Goal: Task Accomplishment & Management: Manage account settings

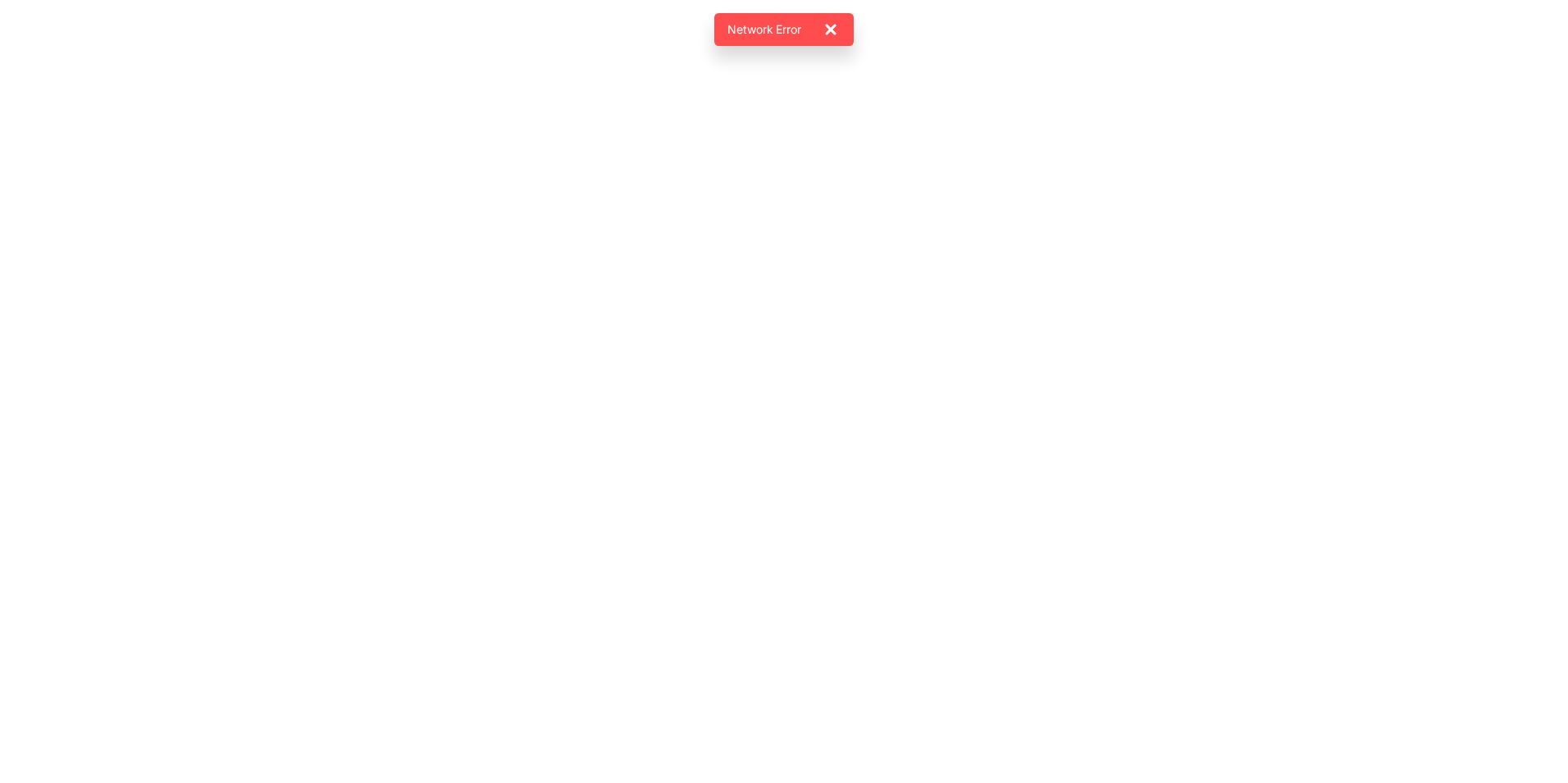
click at [834, 31] on icon at bounding box center [831, 29] width 19 height 19
